Goal: Task Accomplishment & Management: Manage account settings

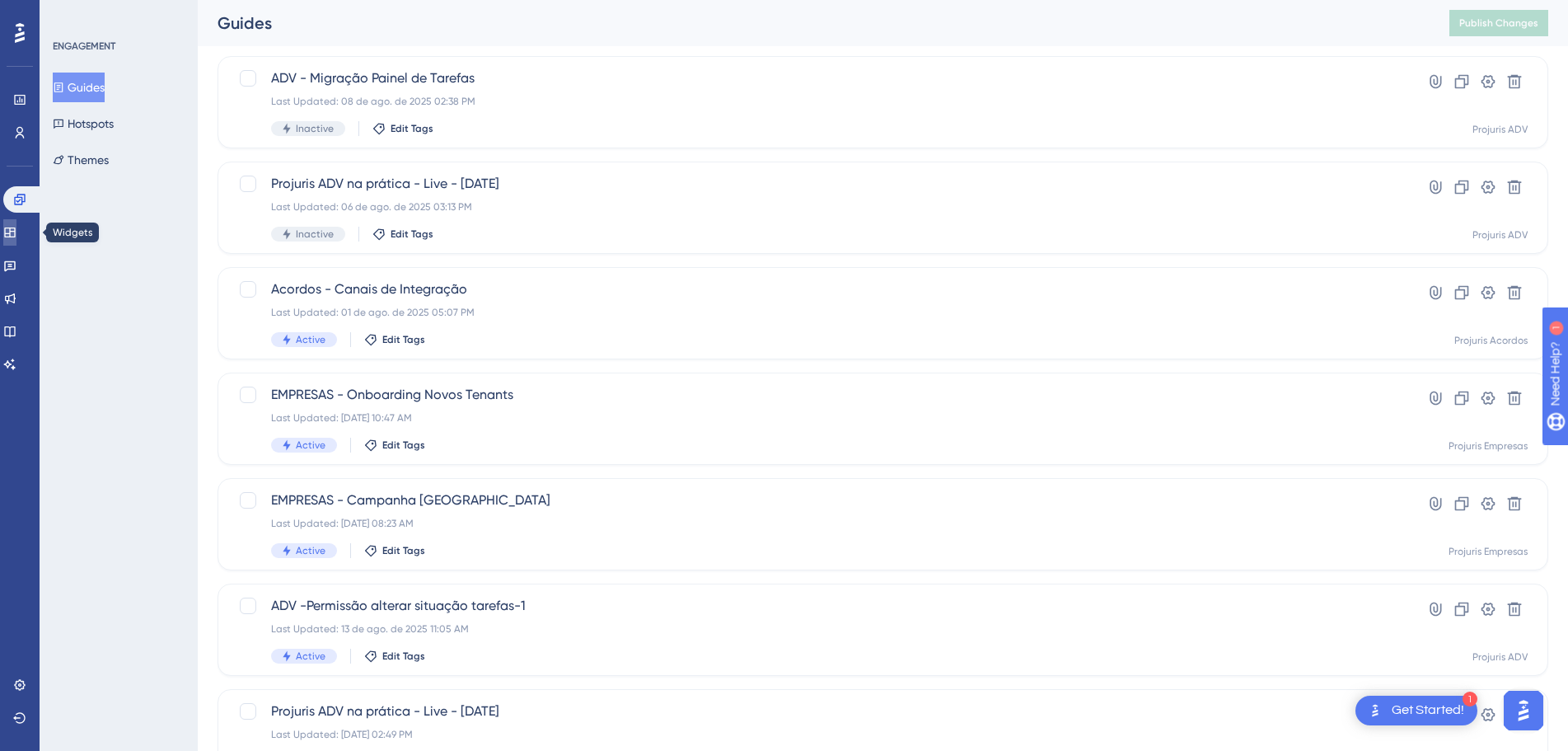
click at [16, 221] on link at bounding box center [9, 233] width 13 height 26
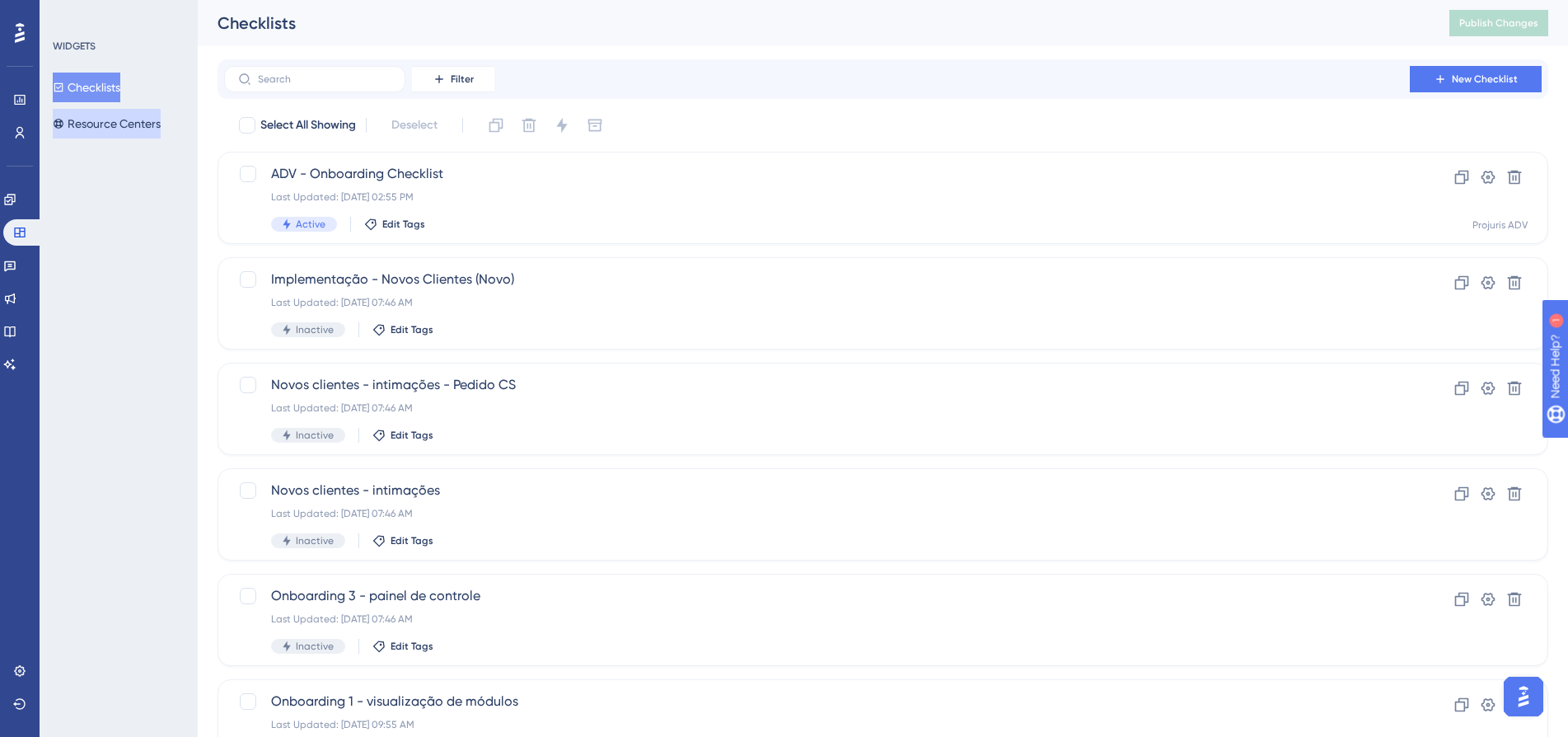
click at [106, 129] on button "Resource Centers" at bounding box center [107, 123] width 108 height 29
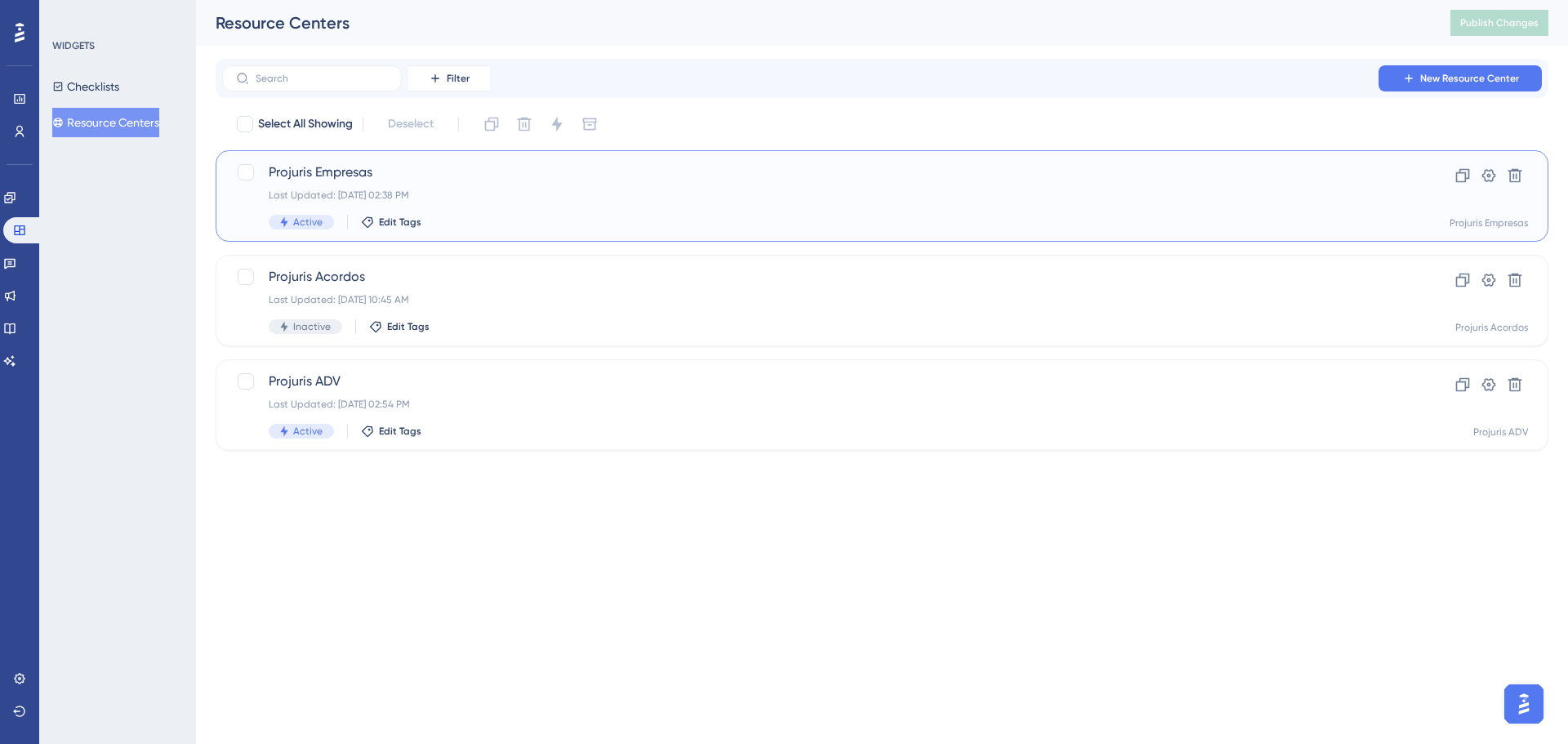
click at [474, 201] on div "Projuris Empresas Last Updated: [DATE] 02:38 PM Active Edit Tags" at bounding box center [817, 195] width 1097 height 67
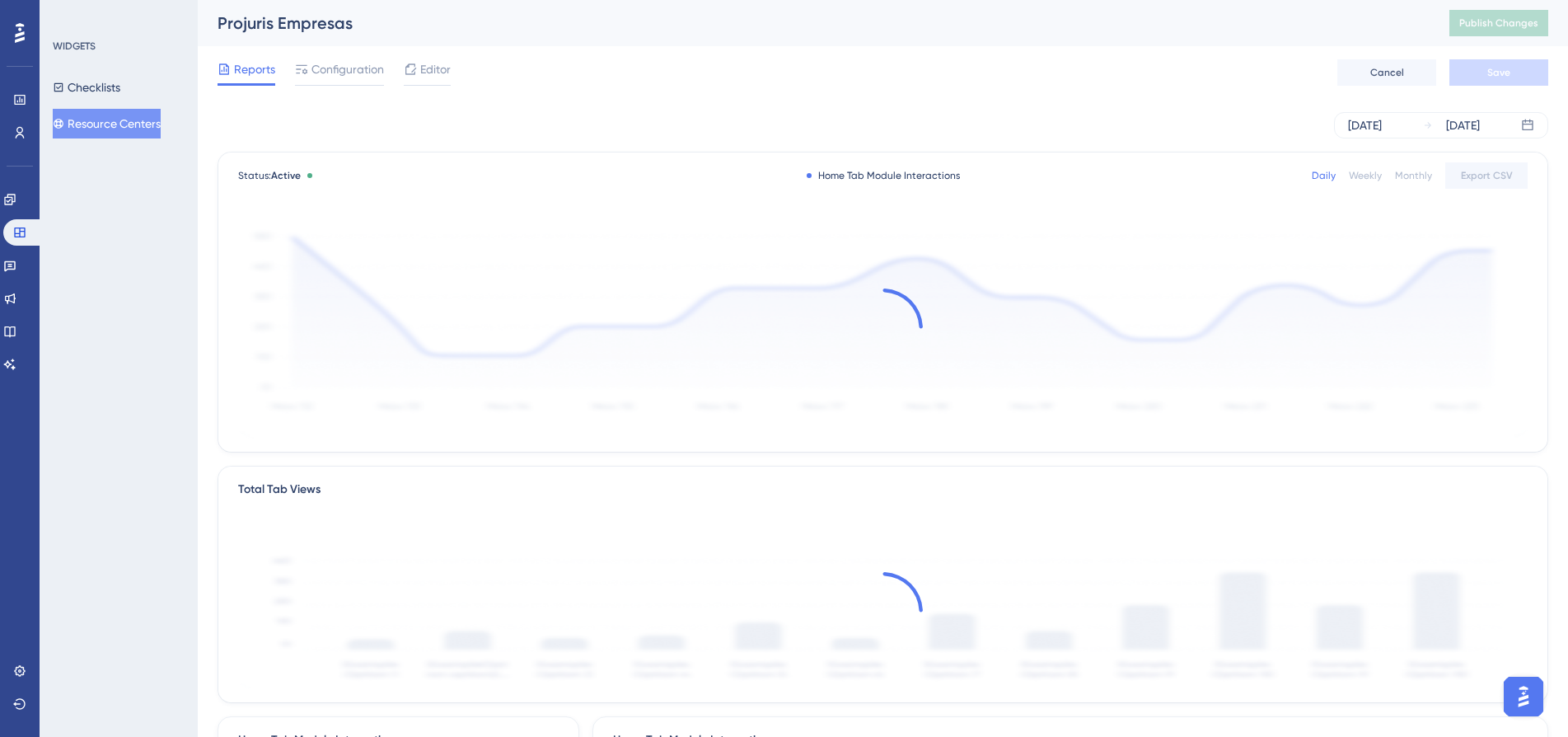
click at [339, 87] on div "Reports Configuration Editor Cancel Save" at bounding box center [882, 73] width 1331 height 53
click at [341, 75] on span "Configuration" at bounding box center [347, 69] width 73 height 20
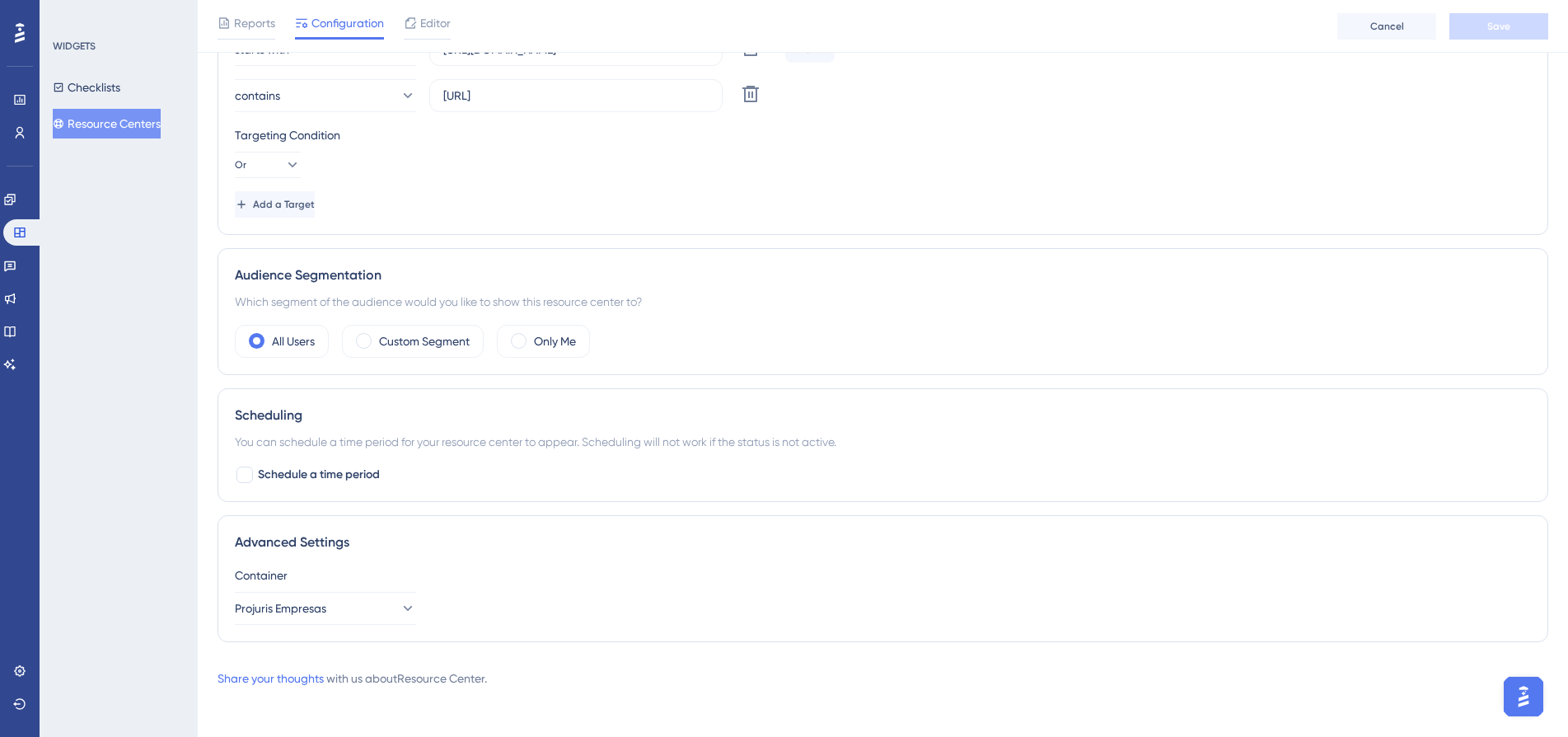
scroll to position [432, 0]
